Goal: Check status: Check status

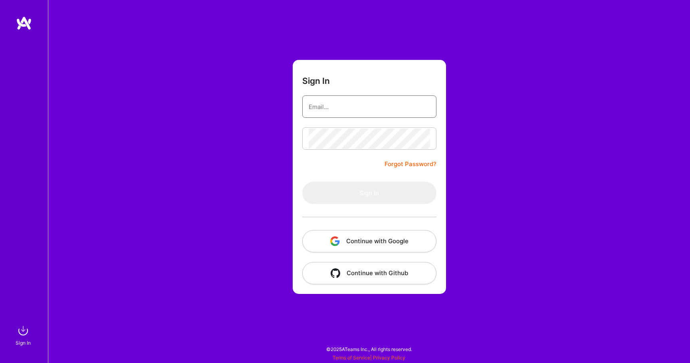
type input "[EMAIL_ADDRESS][DOMAIN_NAME]"
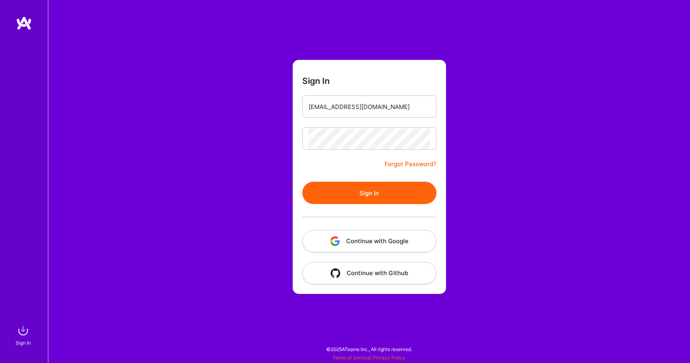
click at [356, 194] on button "Sign In" at bounding box center [369, 193] width 134 height 22
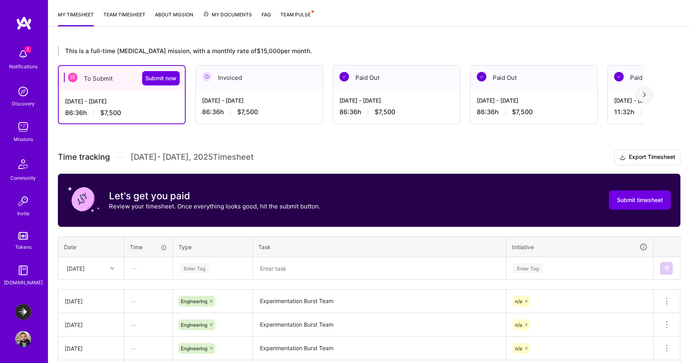
scroll to position [75, 0]
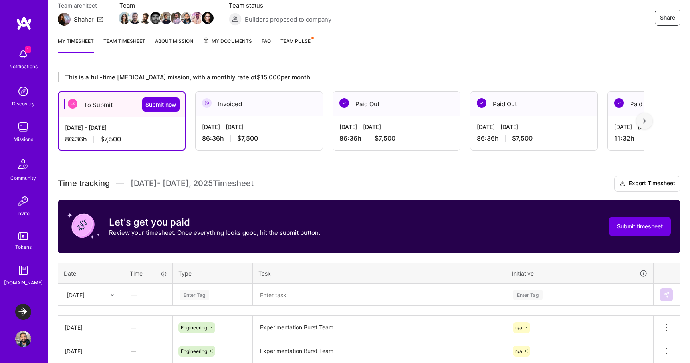
click at [151, 129] on div "[DATE] - [DATE]" at bounding box center [121, 127] width 113 height 8
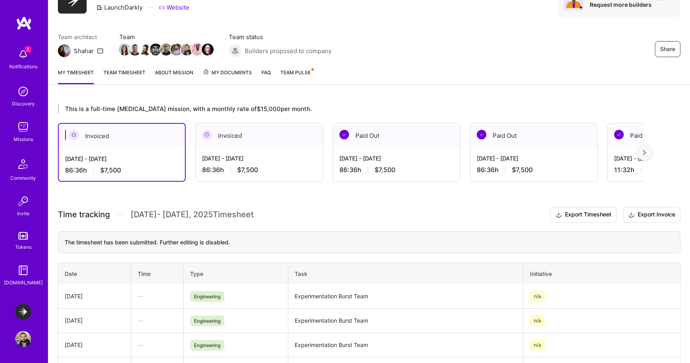
scroll to position [44, 0]
click at [27, 315] on img at bounding box center [23, 312] width 16 height 16
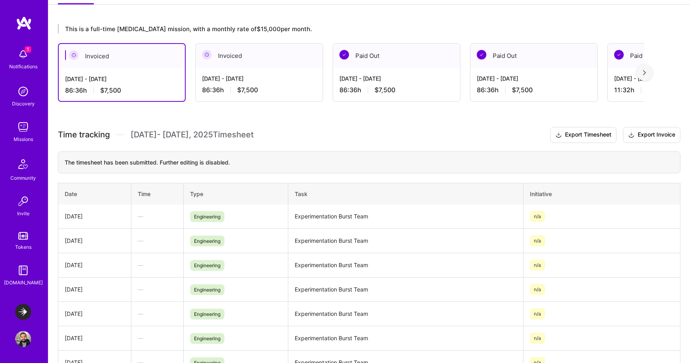
scroll to position [124, 0]
